Goal: Transaction & Acquisition: Purchase product/service

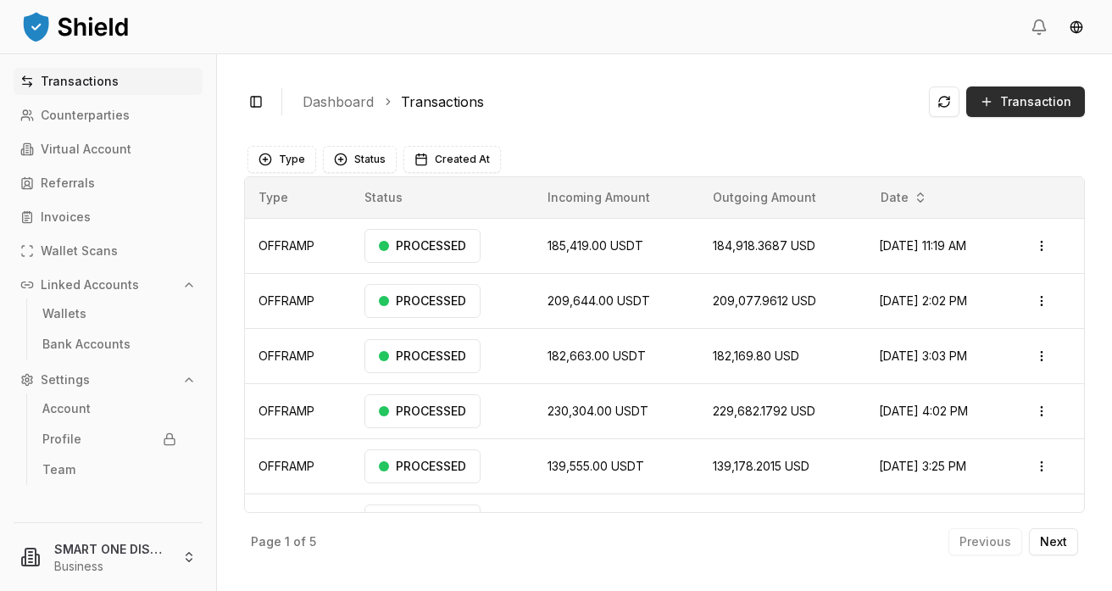
click at [1038, 103] on span "Transaction" at bounding box center [1035, 101] width 71 height 17
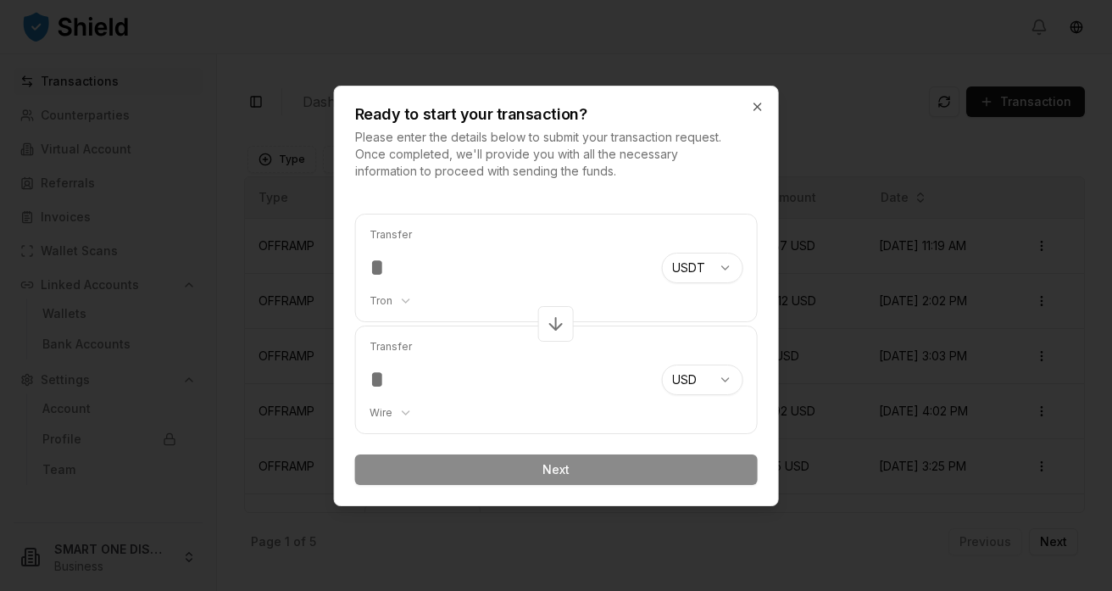
click at [391, 264] on input "number" at bounding box center [509, 268] width 279 height 31
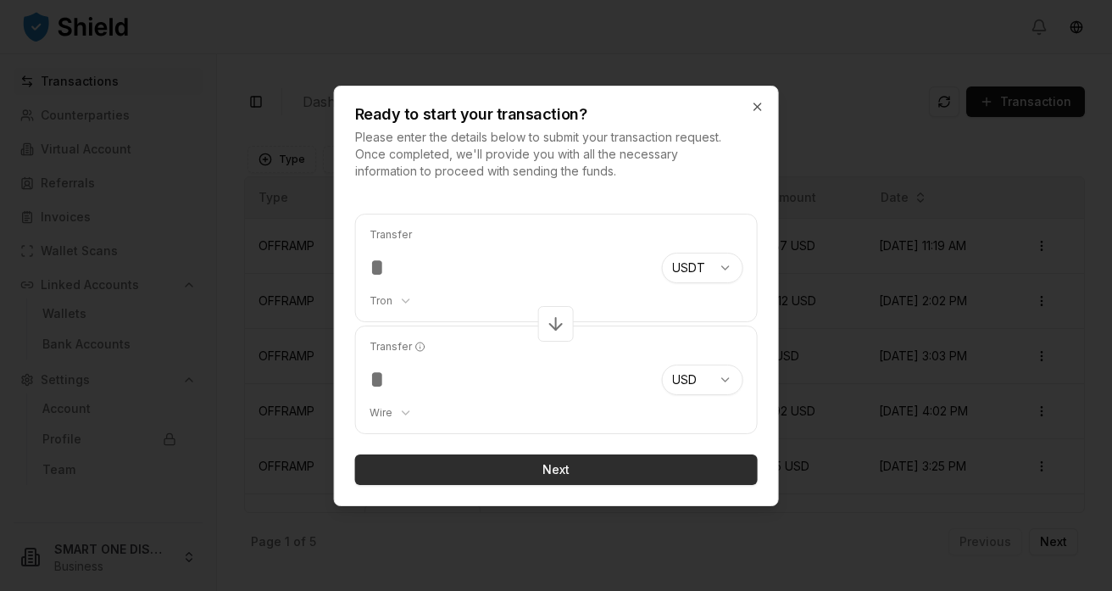
type input "******"
click at [551, 470] on button "Next" at bounding box center [556, 469] width 403 height 31
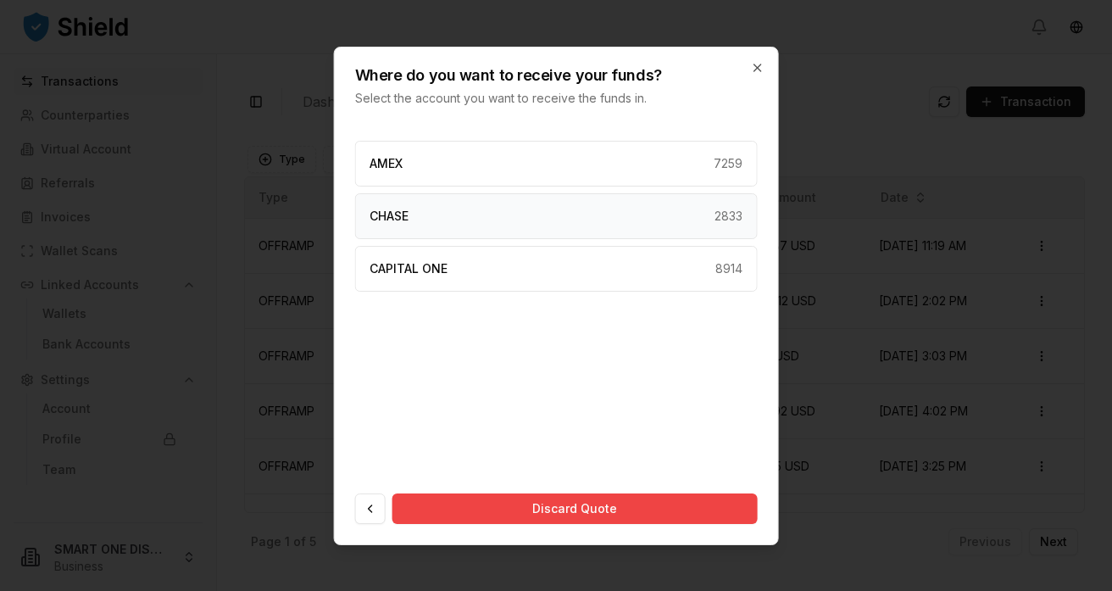
click at [454, 216] on div "CHASE 2833" at bounding box center [556, 216] width 403 height 46
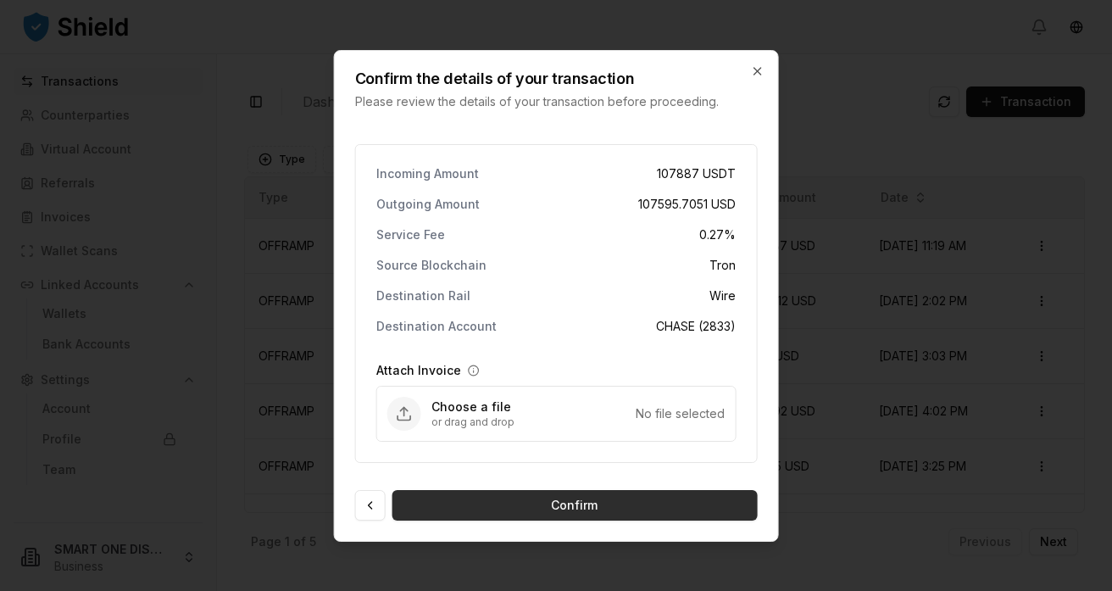
click at [554, 504] on button "Confirm" at bounding box center [575, 505] width 365 height 31
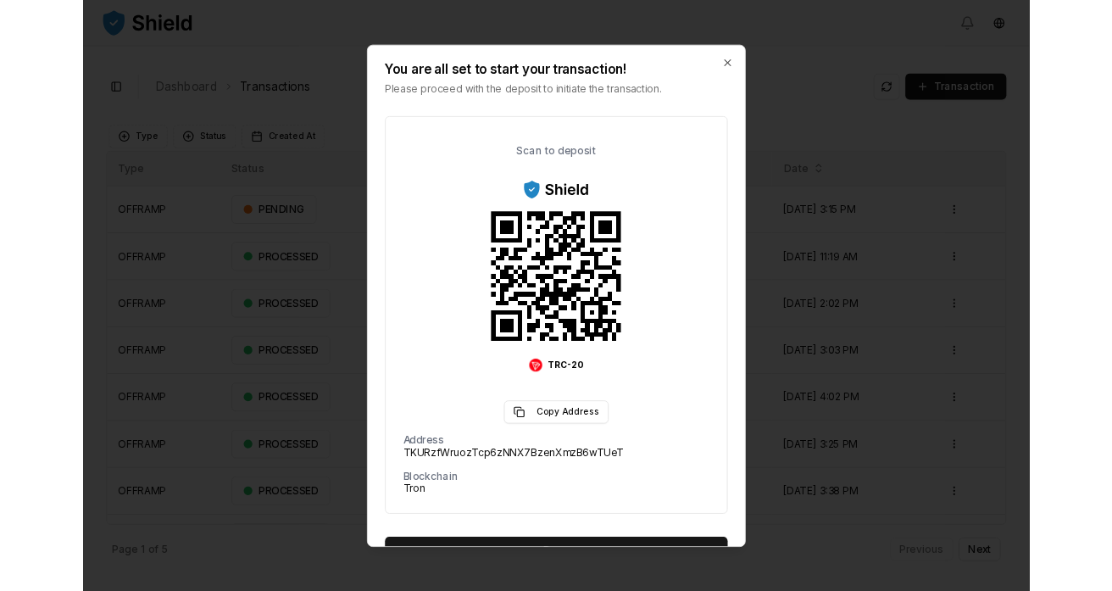
scroll to position [153, 0]
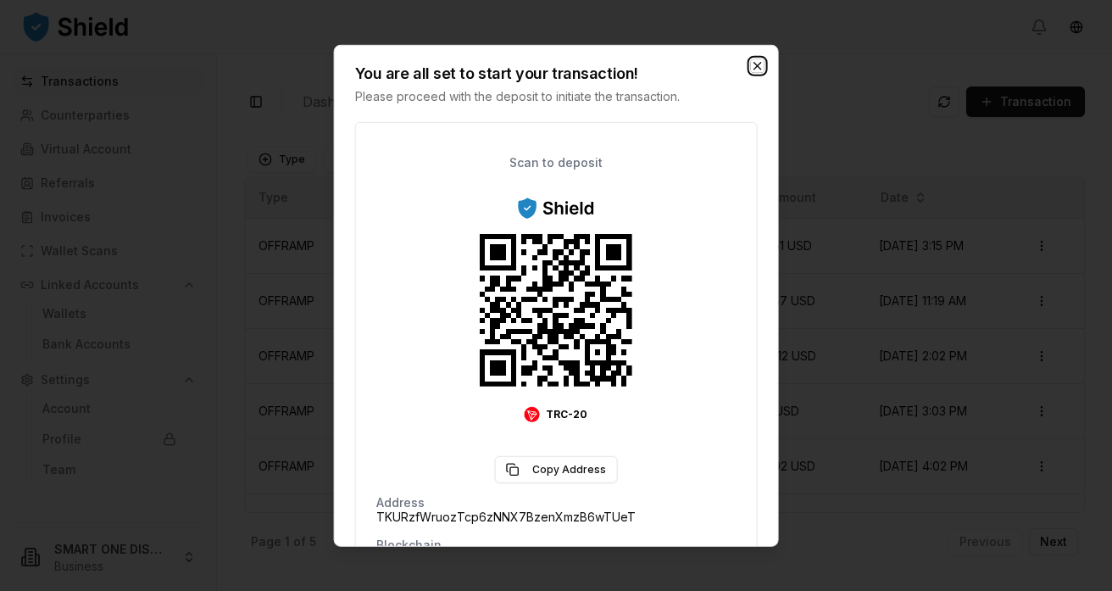
click at [760, 59] on icon "button" at bounding box center [757, 65] width 14 height 14
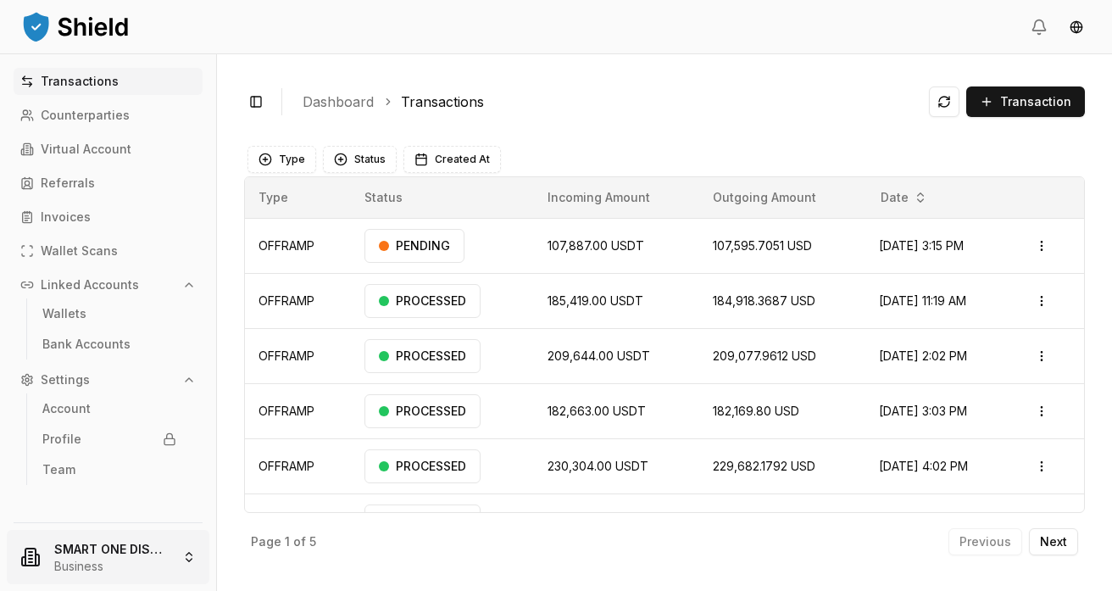
click at [130, 564] on html "Transactions Counterparties Virtual Account Referrals Invoices Wallet Scans Lin…" at bounding box center [556, 295] width 1112 height 591
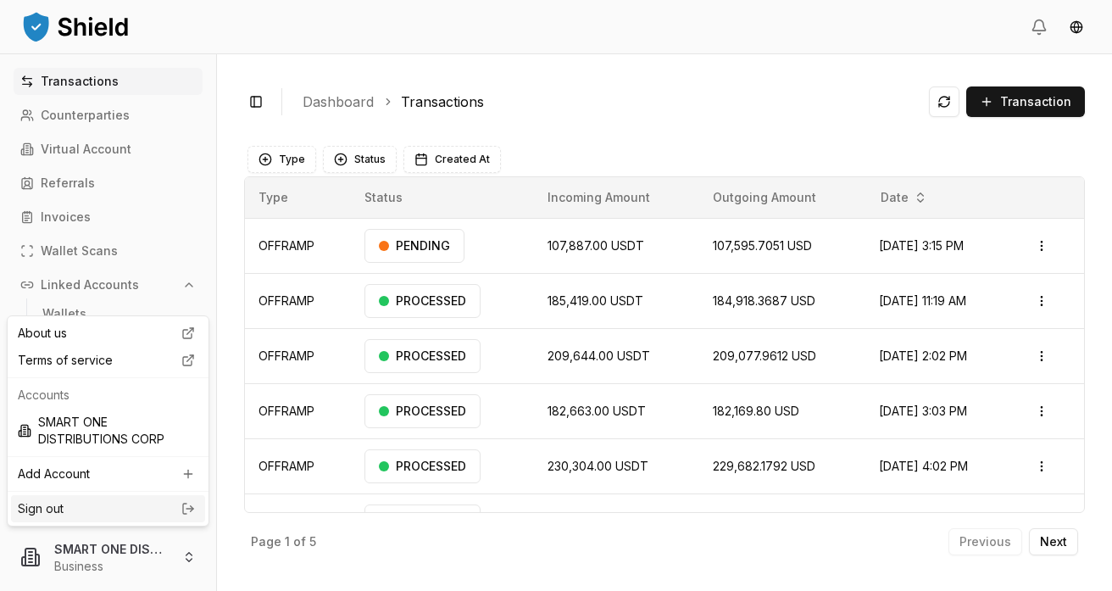
click at [78, 504] on link "Sign out" at bounding box center [108, 508] width 181 height 17
